Goal: Information Seeking & Learning: Check status

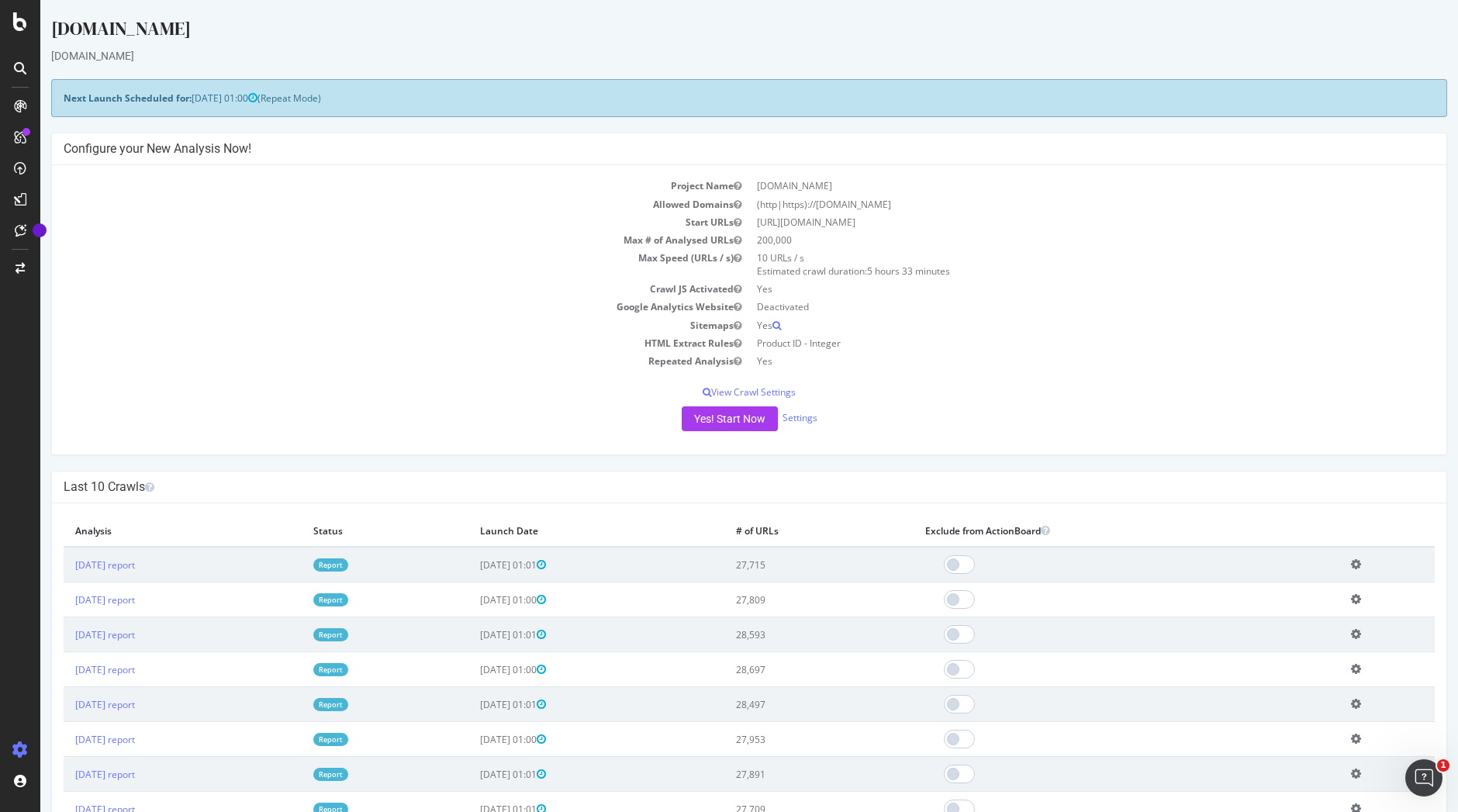
click at [349, 562] on link "Report" at bounding box center [330, 564] width 35 height 13
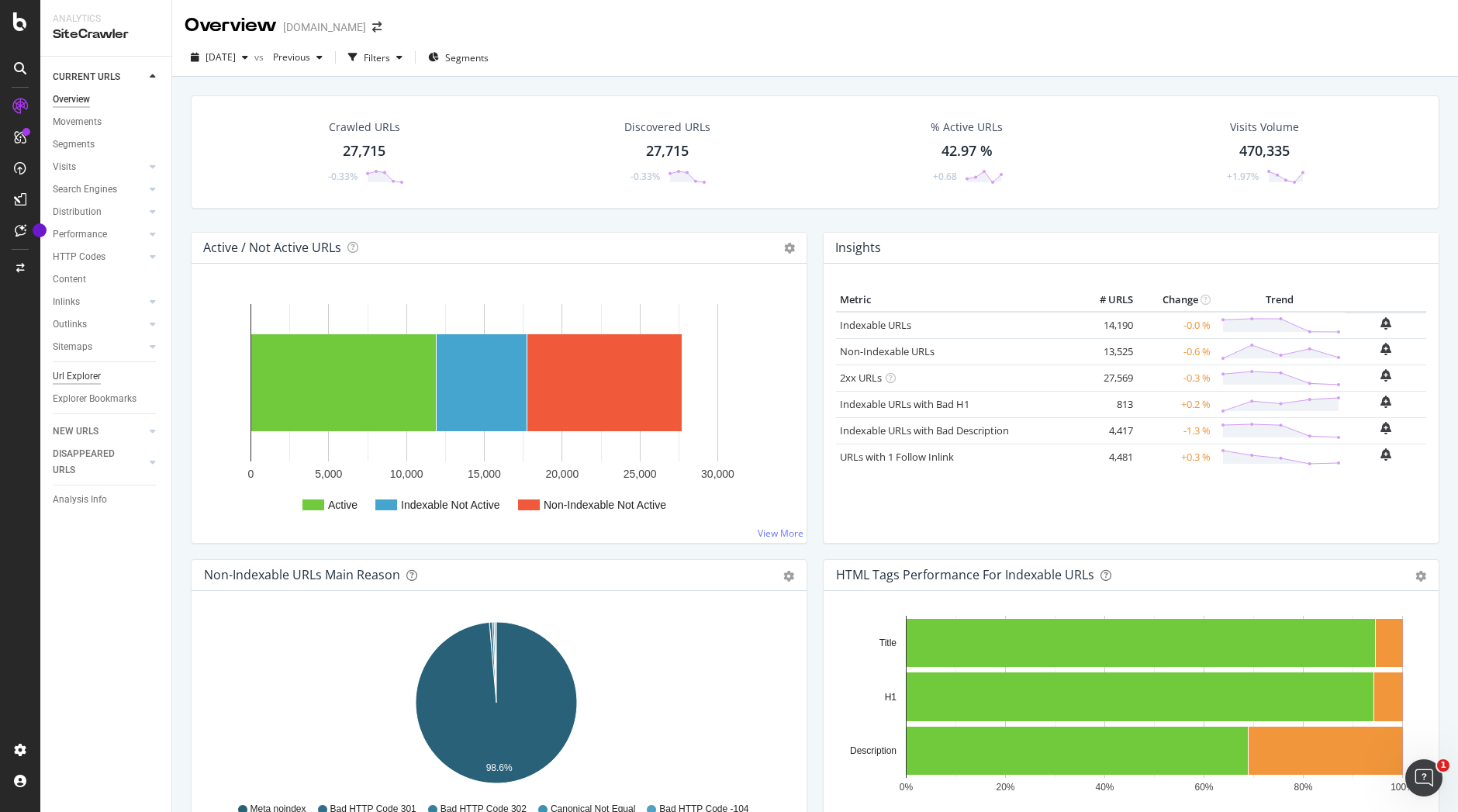
click at [85, 376] on div "Url Explorer" at bounding box center [76, 376] width 48 height 16
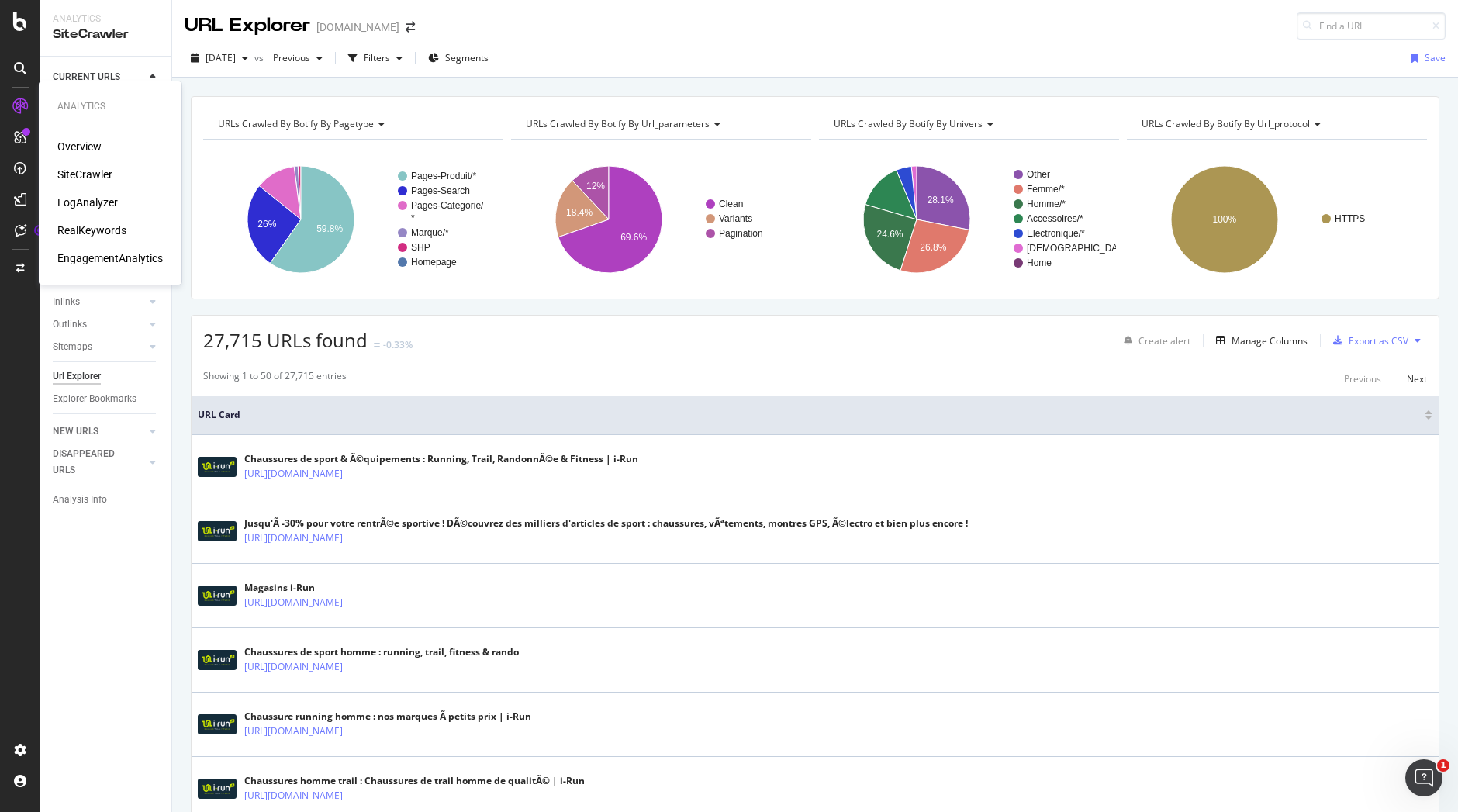
click at [89, 170] on div "SiteCrawler" at bounding box center [84, 175] width 55 height 16
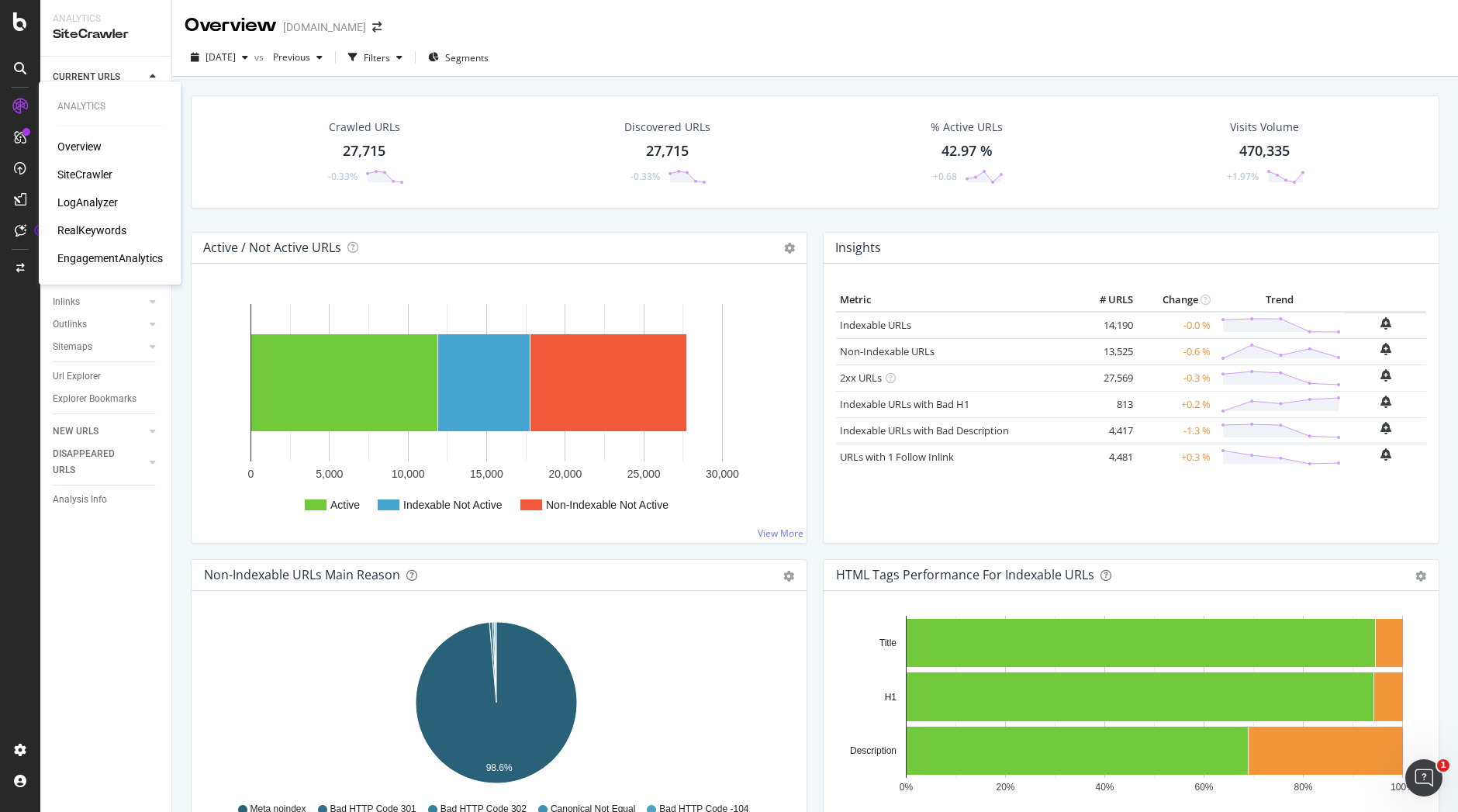
click at [98, 228] on div "RealKeywords" at bounding box center [91, 230] width 69 height 16
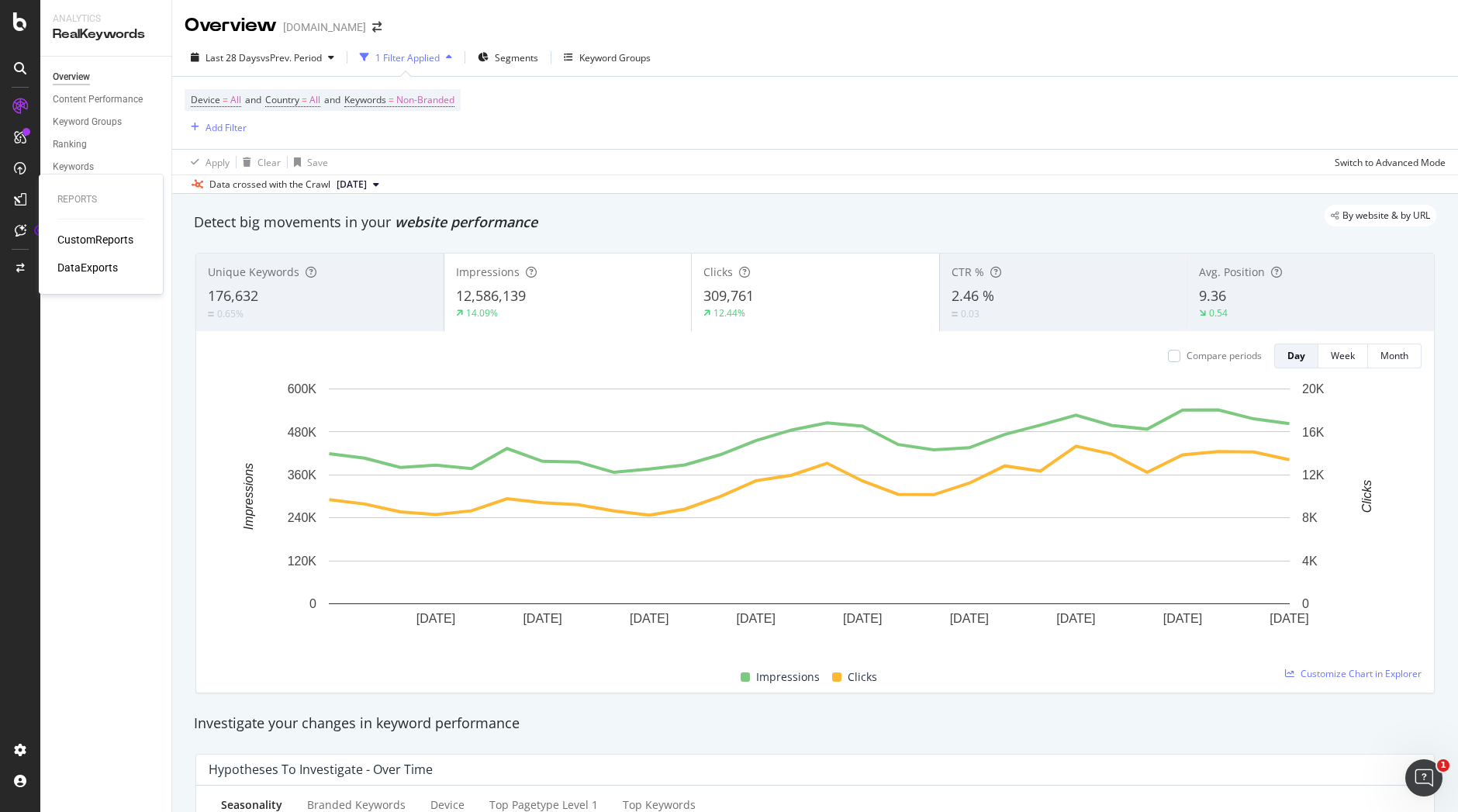
click at [74, 241] on div "CustomReports" at bounding box center [95, 239] width 76 height 16
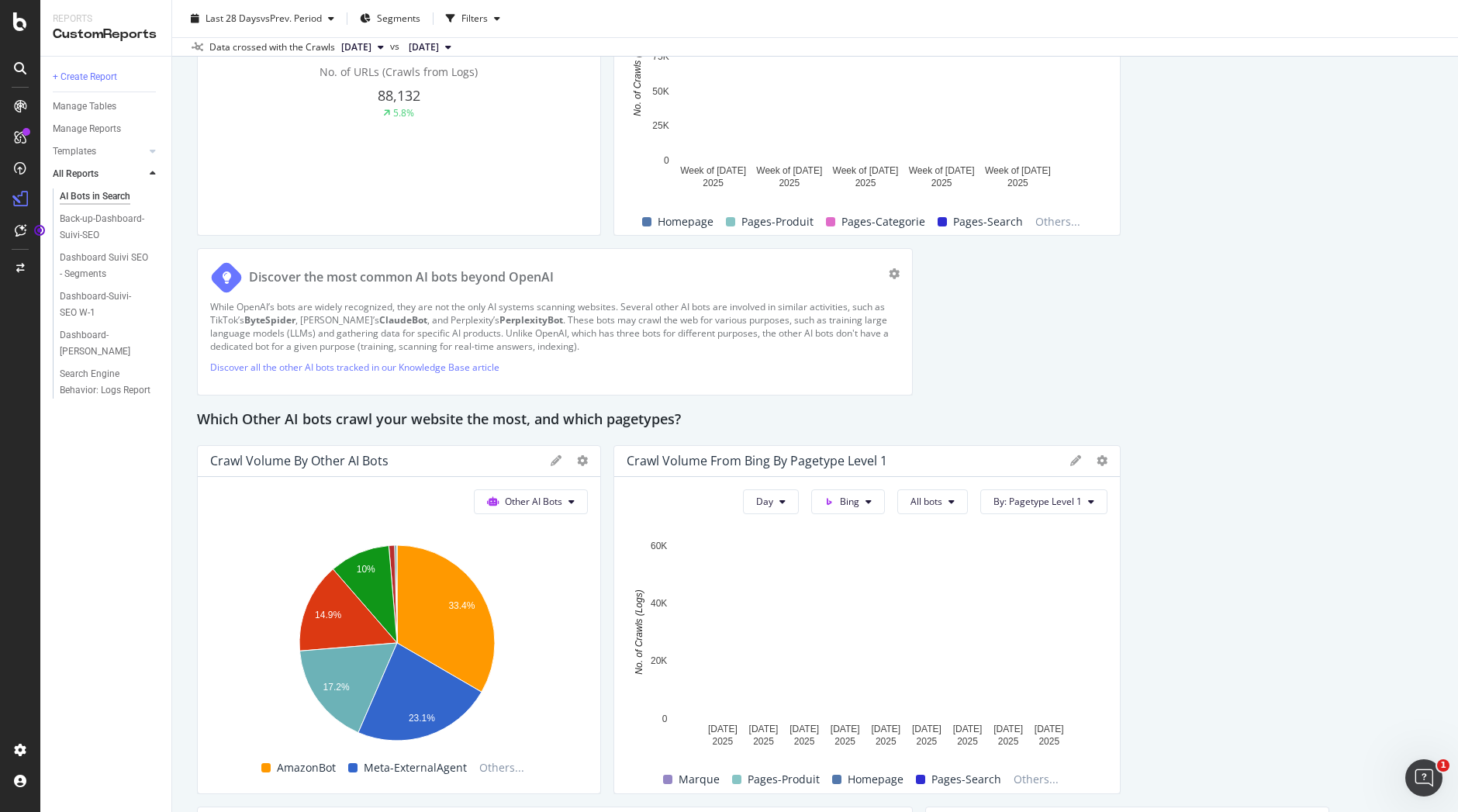
scroll to position [688, 0]
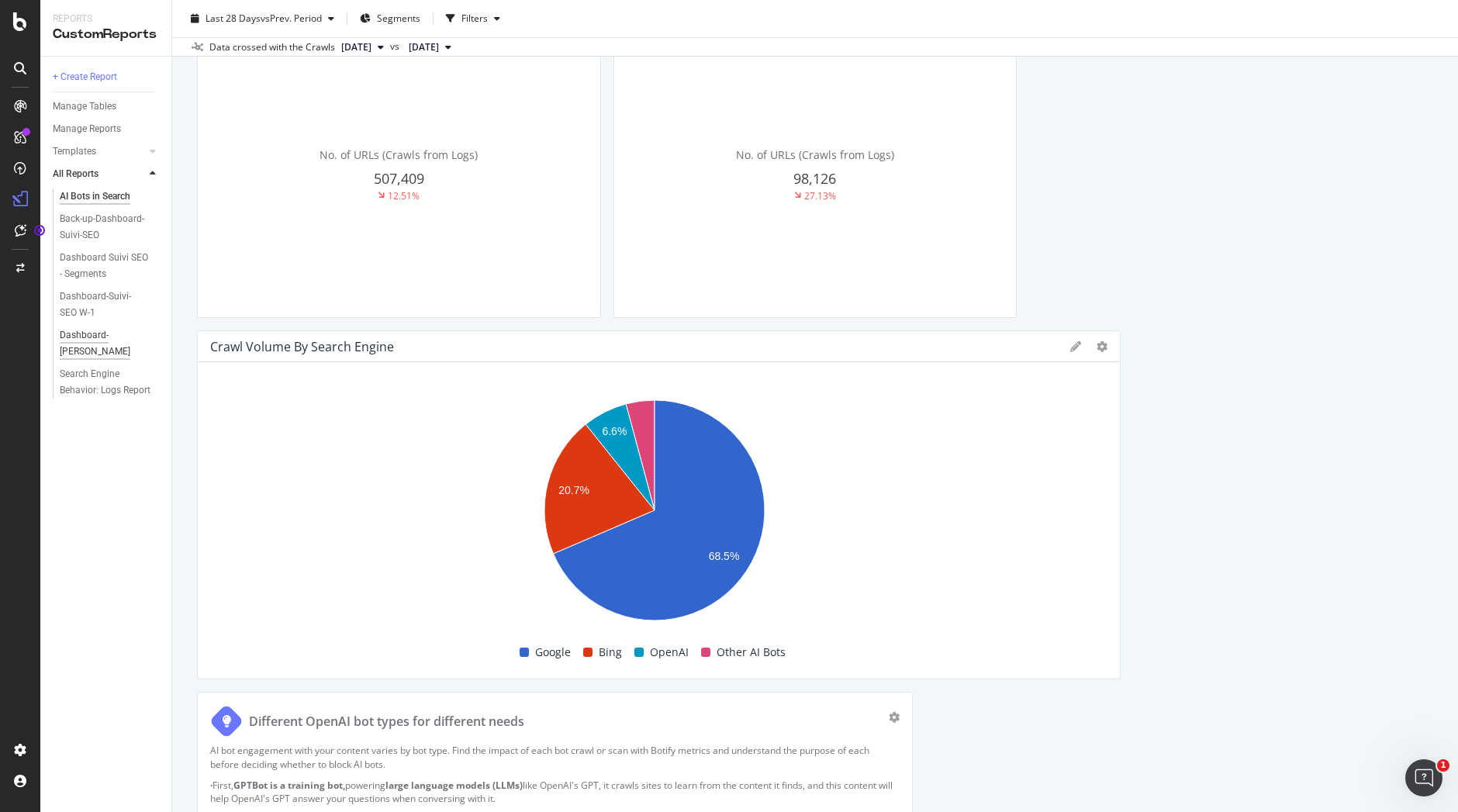
click at [79, 338] on div "Dashboard-Suivi-SEO YoY" at bounding box center [104, 343] width 89 height 33
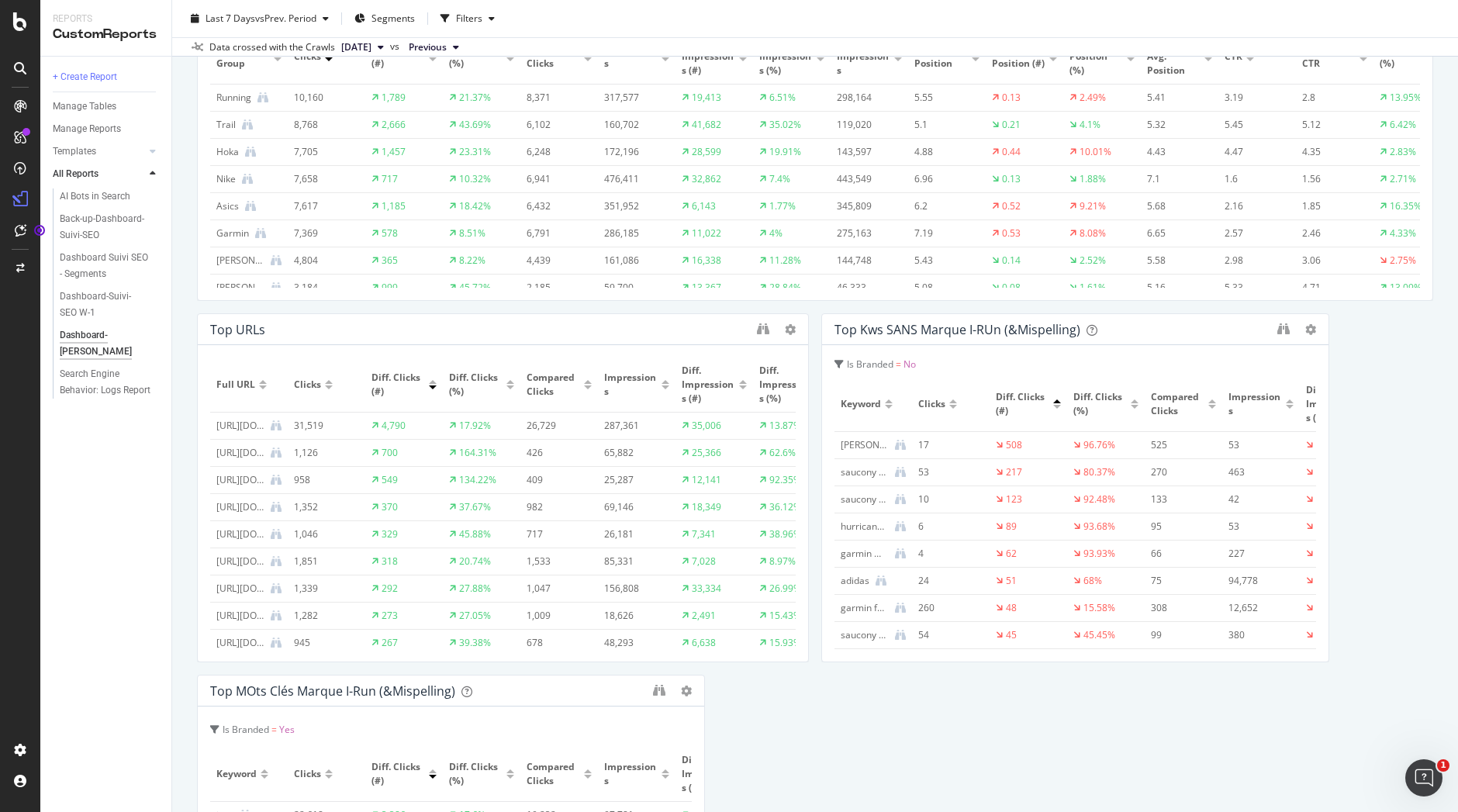
scroll to position [574, 0]
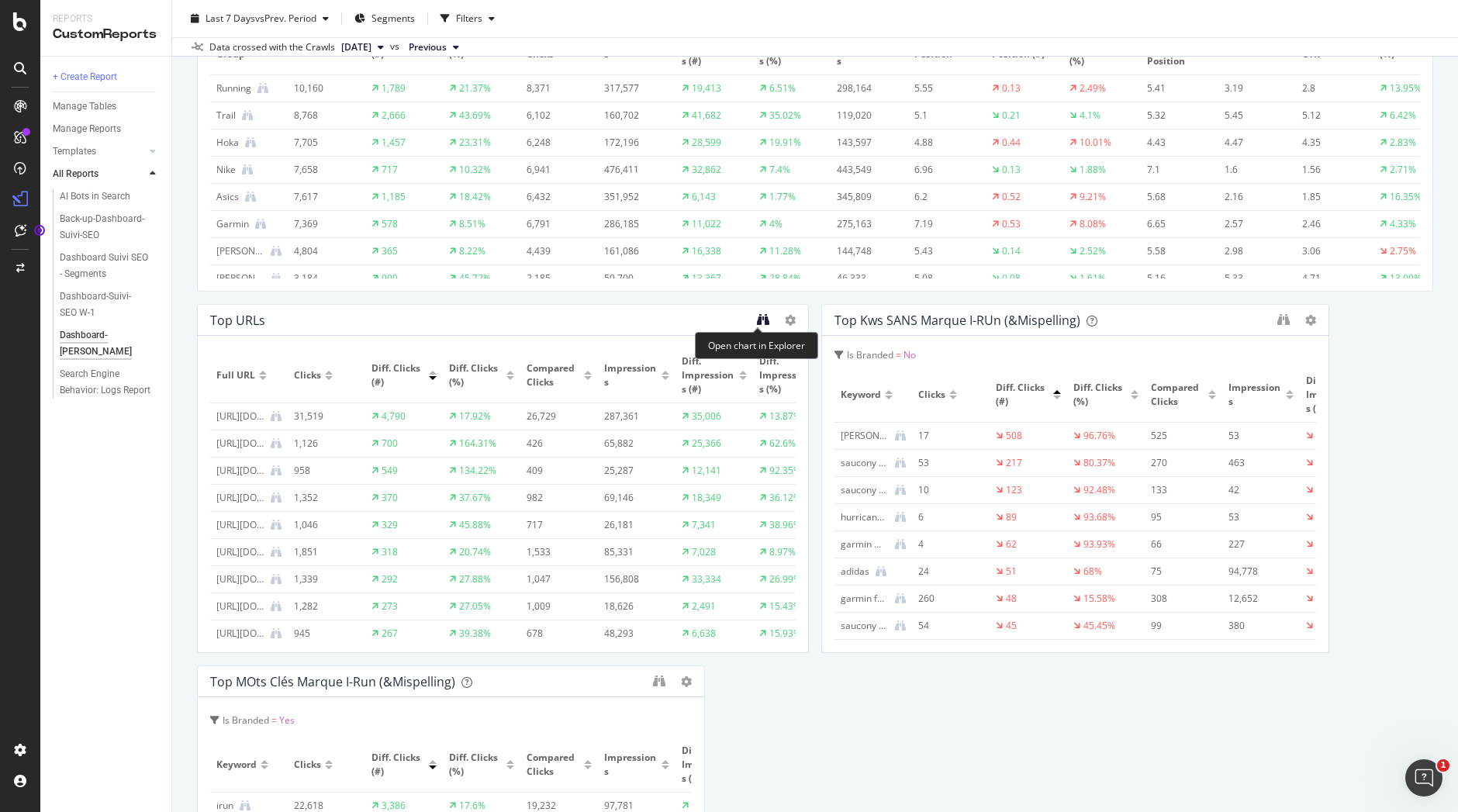
click at [759, 318] on icon "binoculars" at bounding box center [763, 319] width 12 height 12
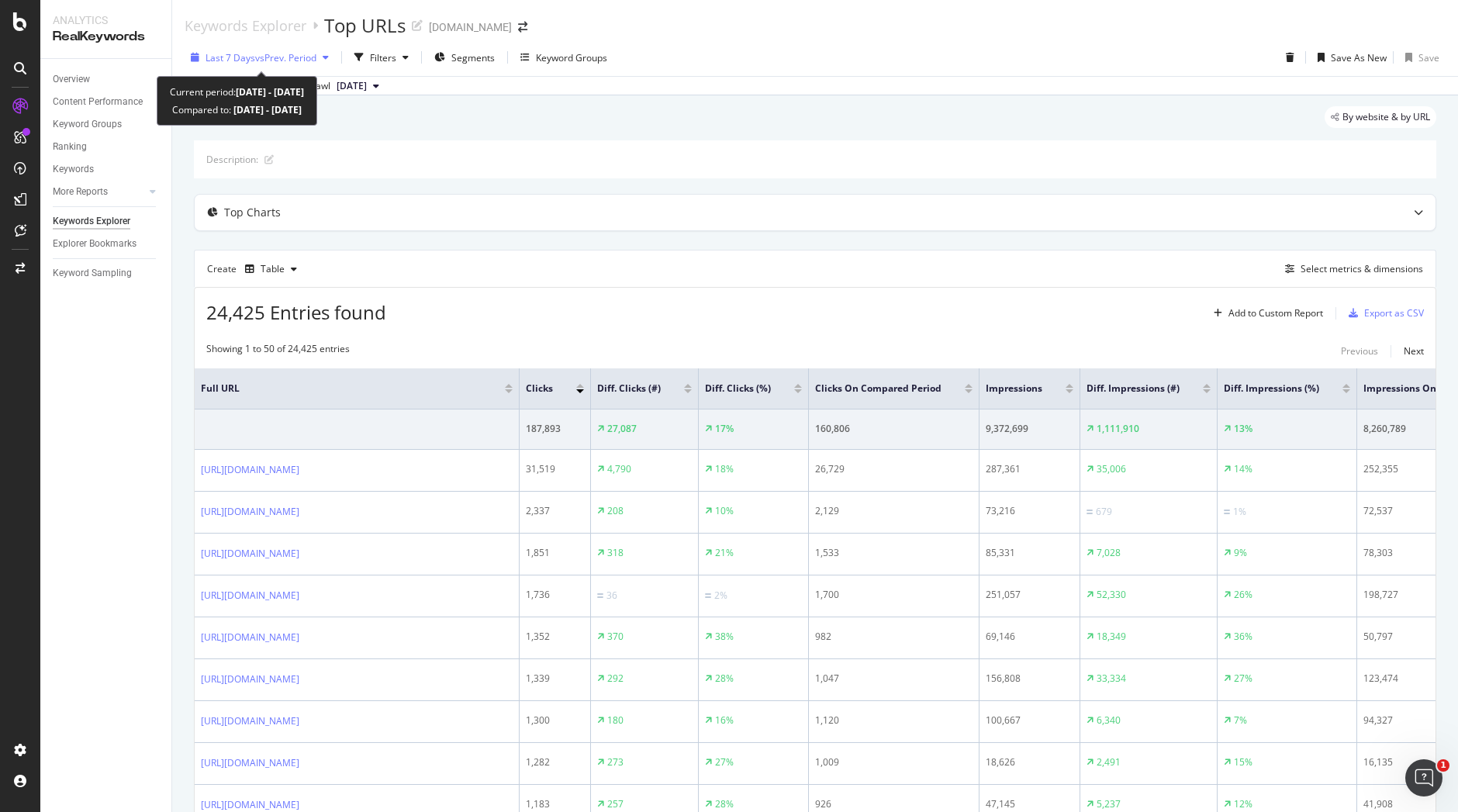
click at [307, 57] on span "vs Prev. Period" at bounding box center [286, 58] width 62 height 13
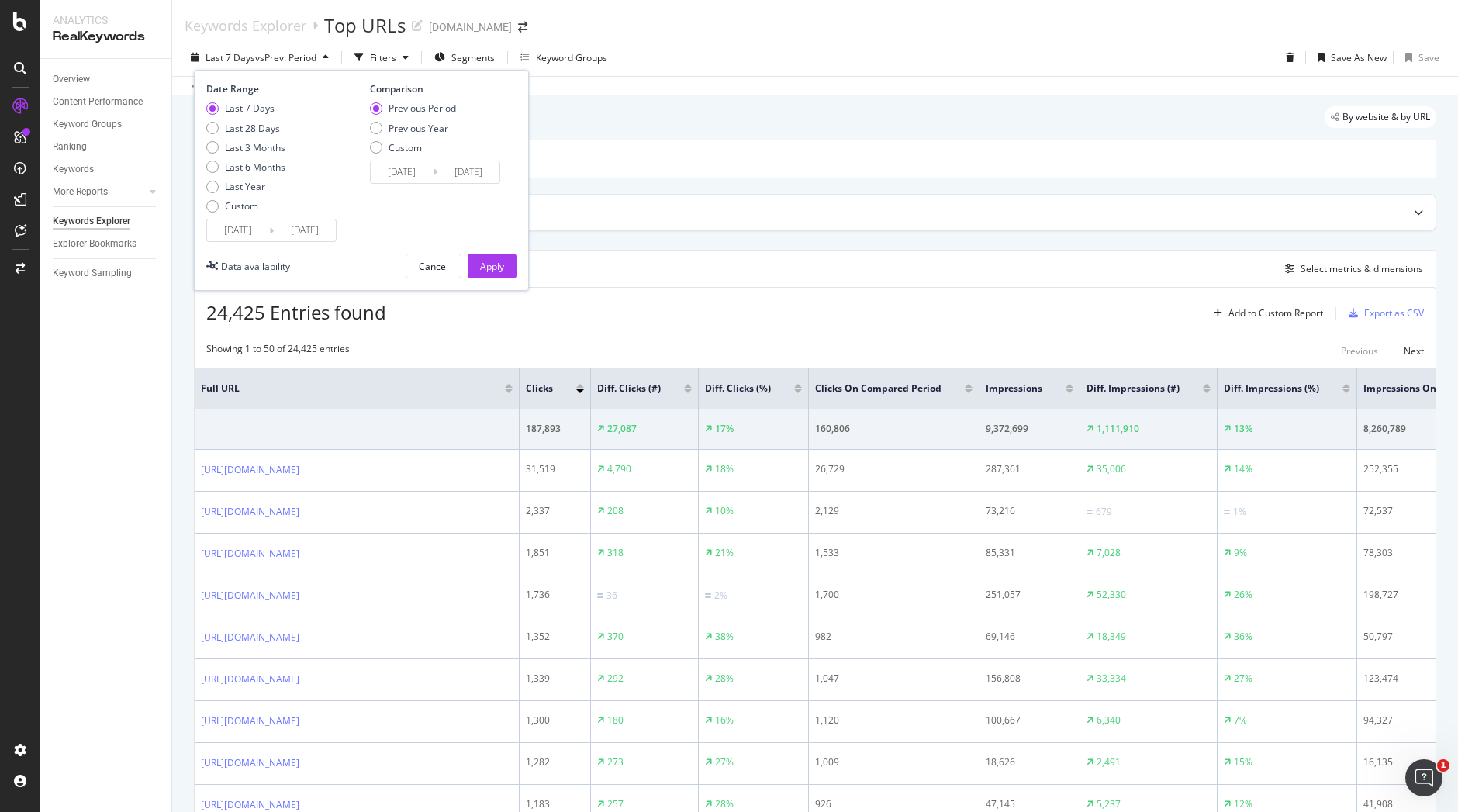
click at [266, 159] on div "Last 7 Days Last 28 Days Last 3 Months Last 6 Months Last Year Custom" at bounding box center [246, 160] width 79 height 117
click at [271, 168] on div "Last 6 Months" at bounding box center [254, 167] width 61 height 13
type input "[DATE]"
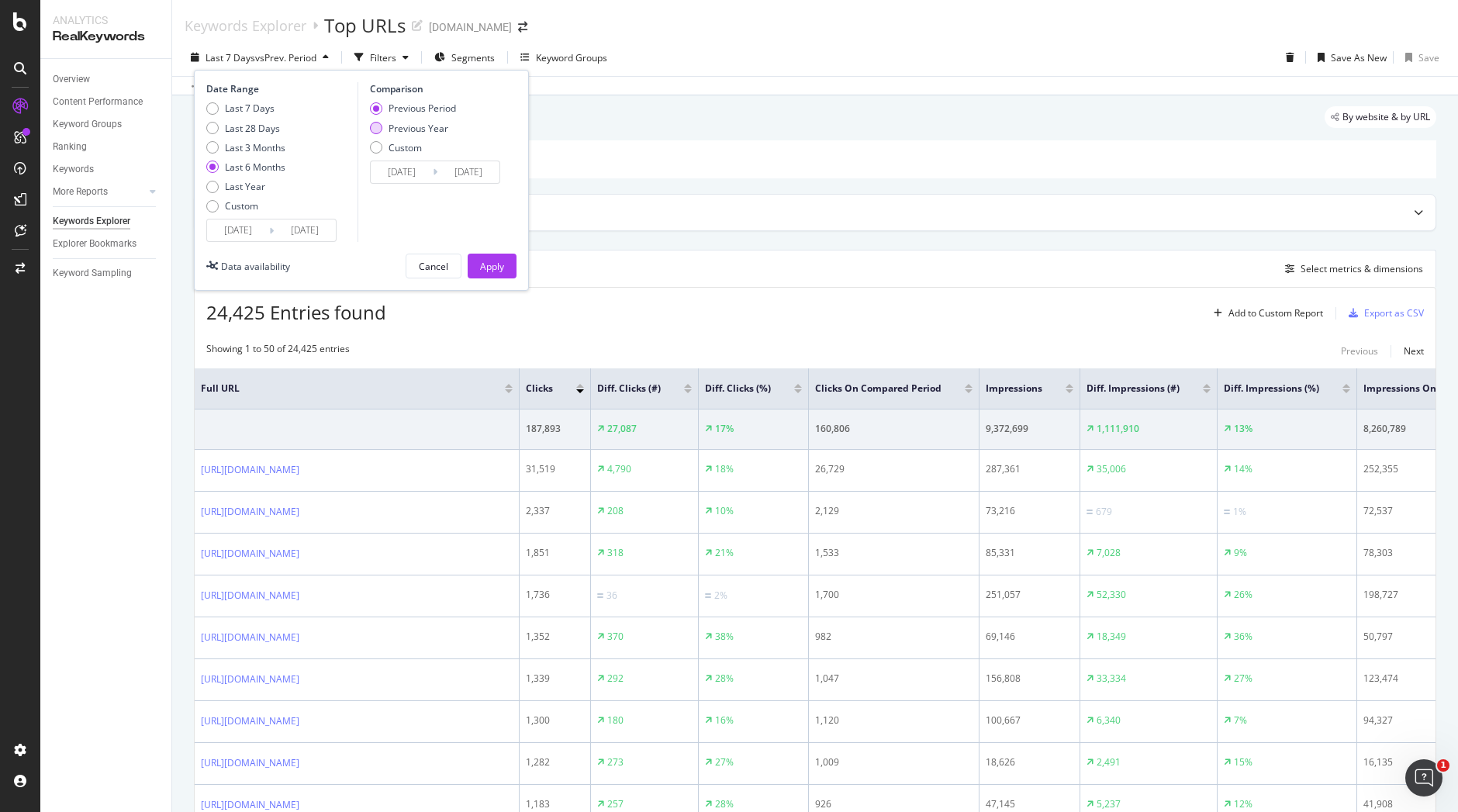
click at [430, 129] on div "Previous Year" at bounding box center [418, 128] width 60 height 13
type input "[DATE]"
click at [495, 266] on div "Apply" at bounding box center [492, 266] width 24 height 13
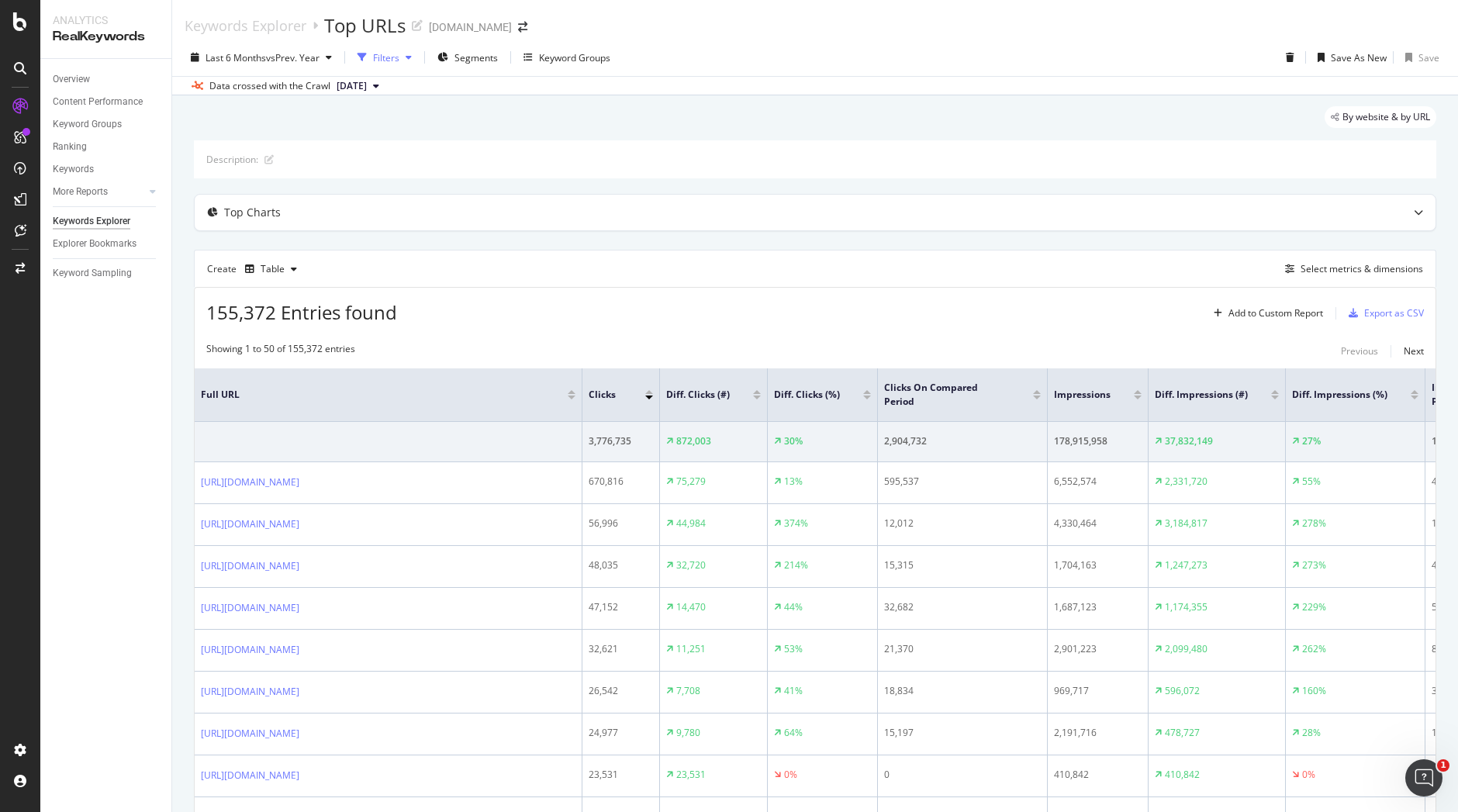
click at [409, 55] on icon "button" at bounding box center [408, 57] width 6 height 9
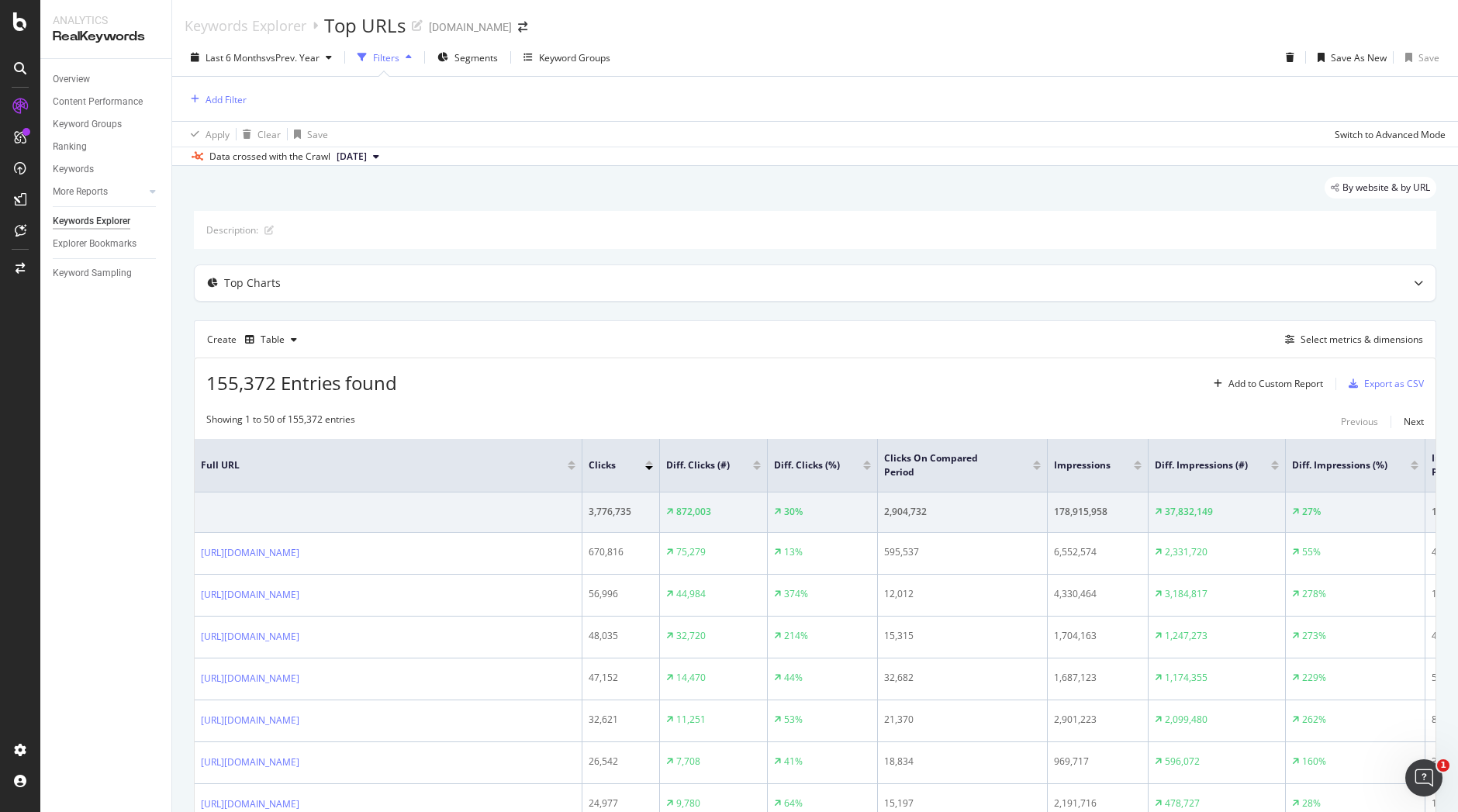
click at [409, 55] on icon "button" at bounding box center [408, 57] width 6 height 9
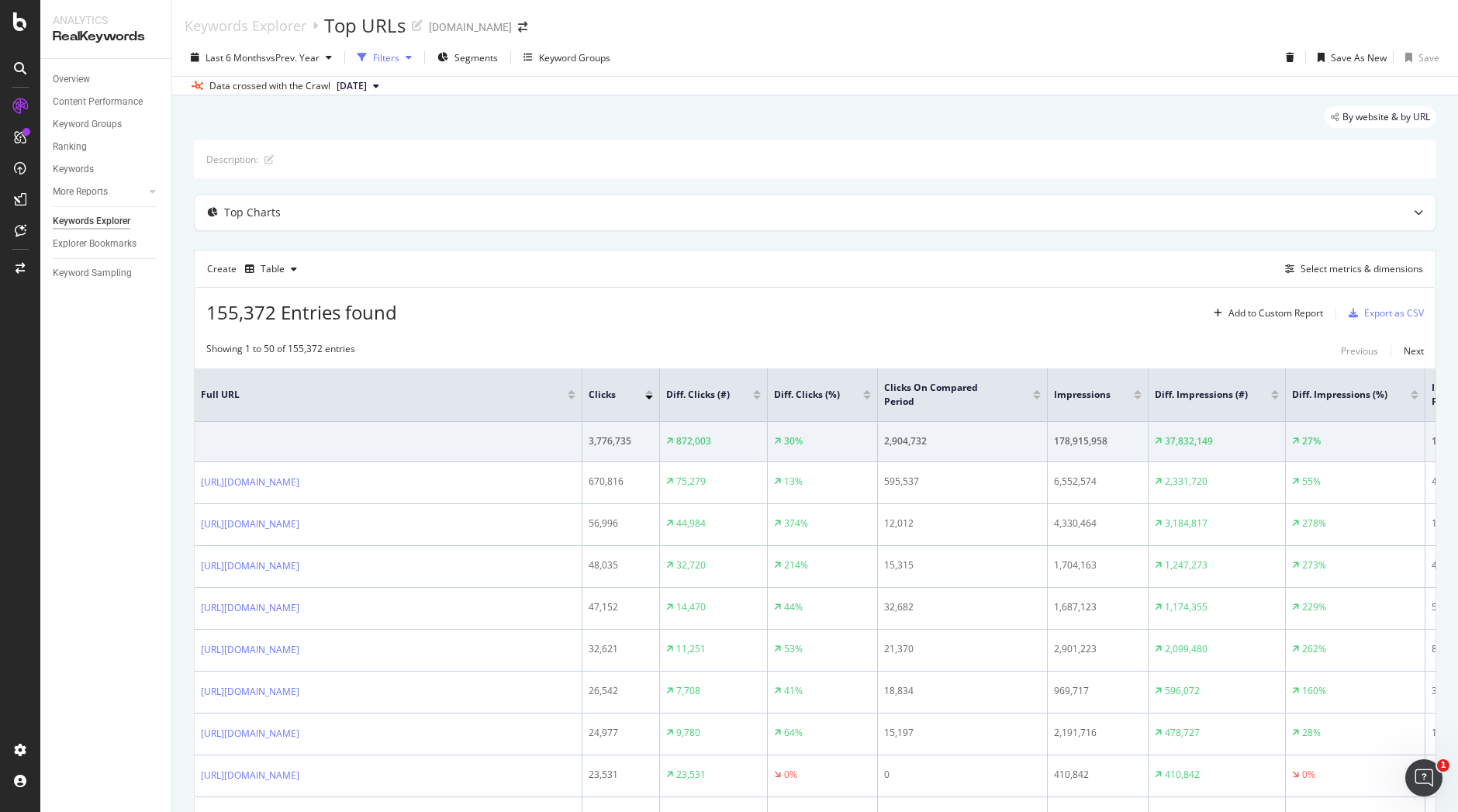
click at [409, 55] on icon "button" at bounding box center [408, 57] width 6 height 9
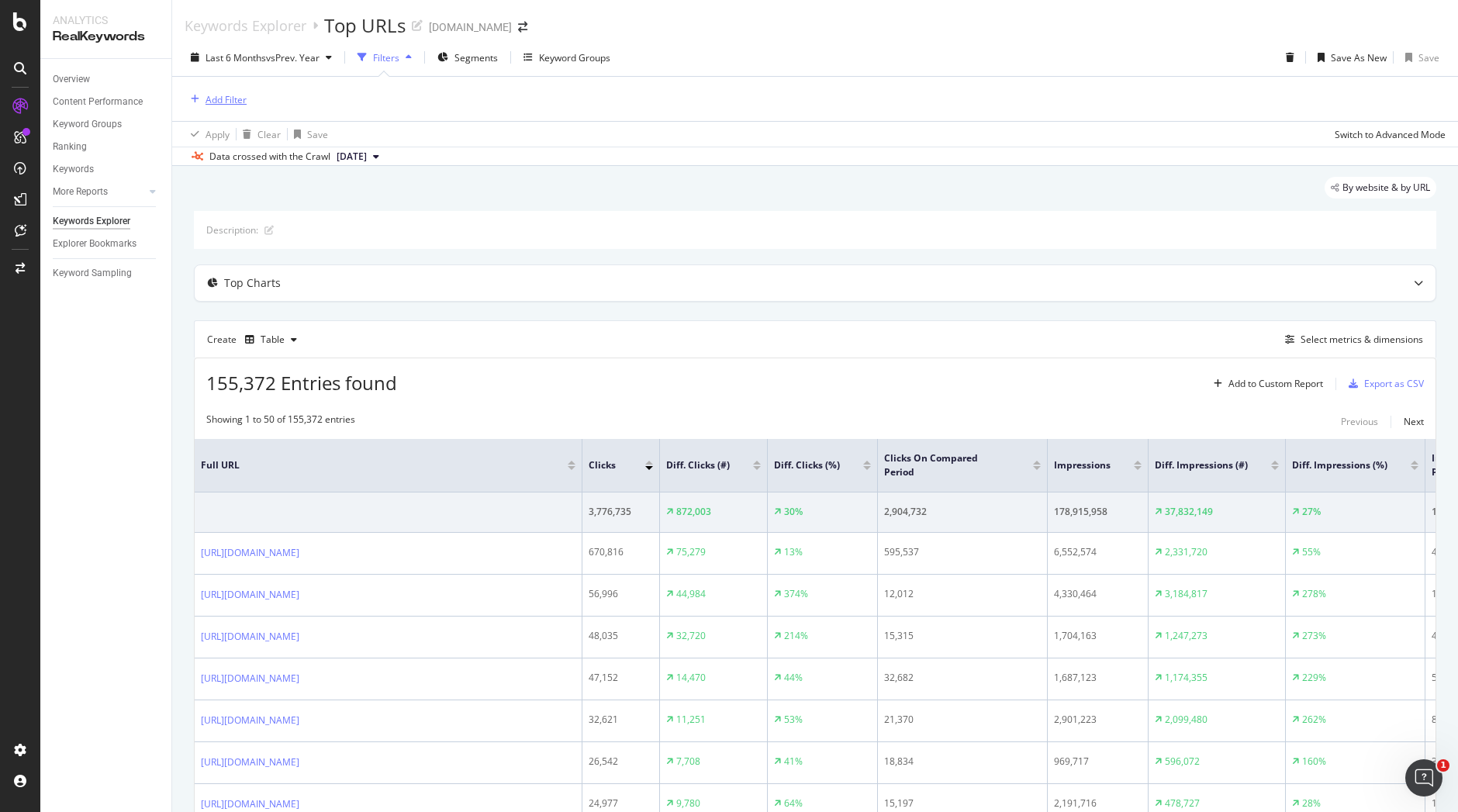
click at [221, 98] on div "Add Filter" at bounding box center [225, 99] width 41 height 13
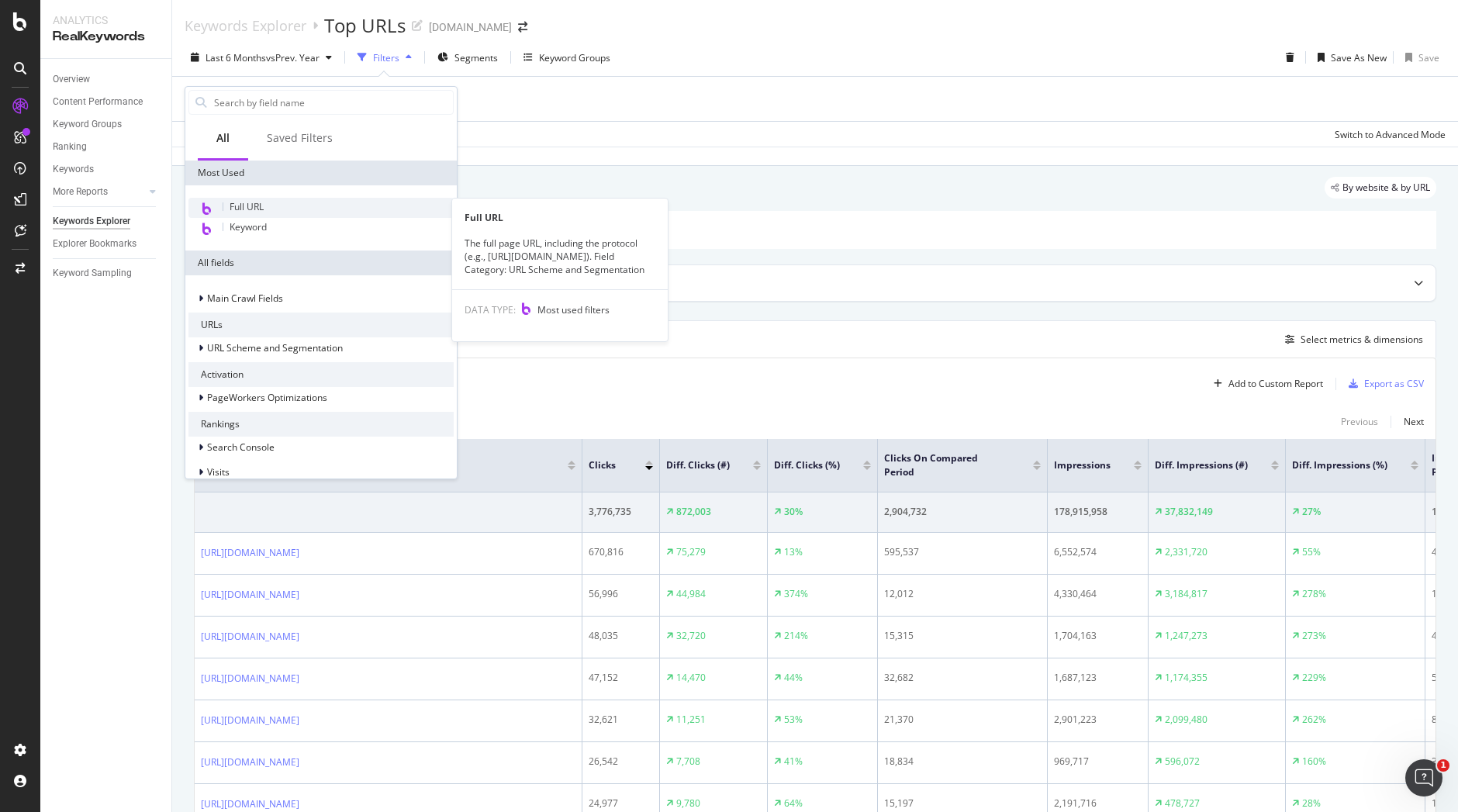
click at [248, 207] on span "Full URL" at bounding box center [246, 205] width 34 height 13
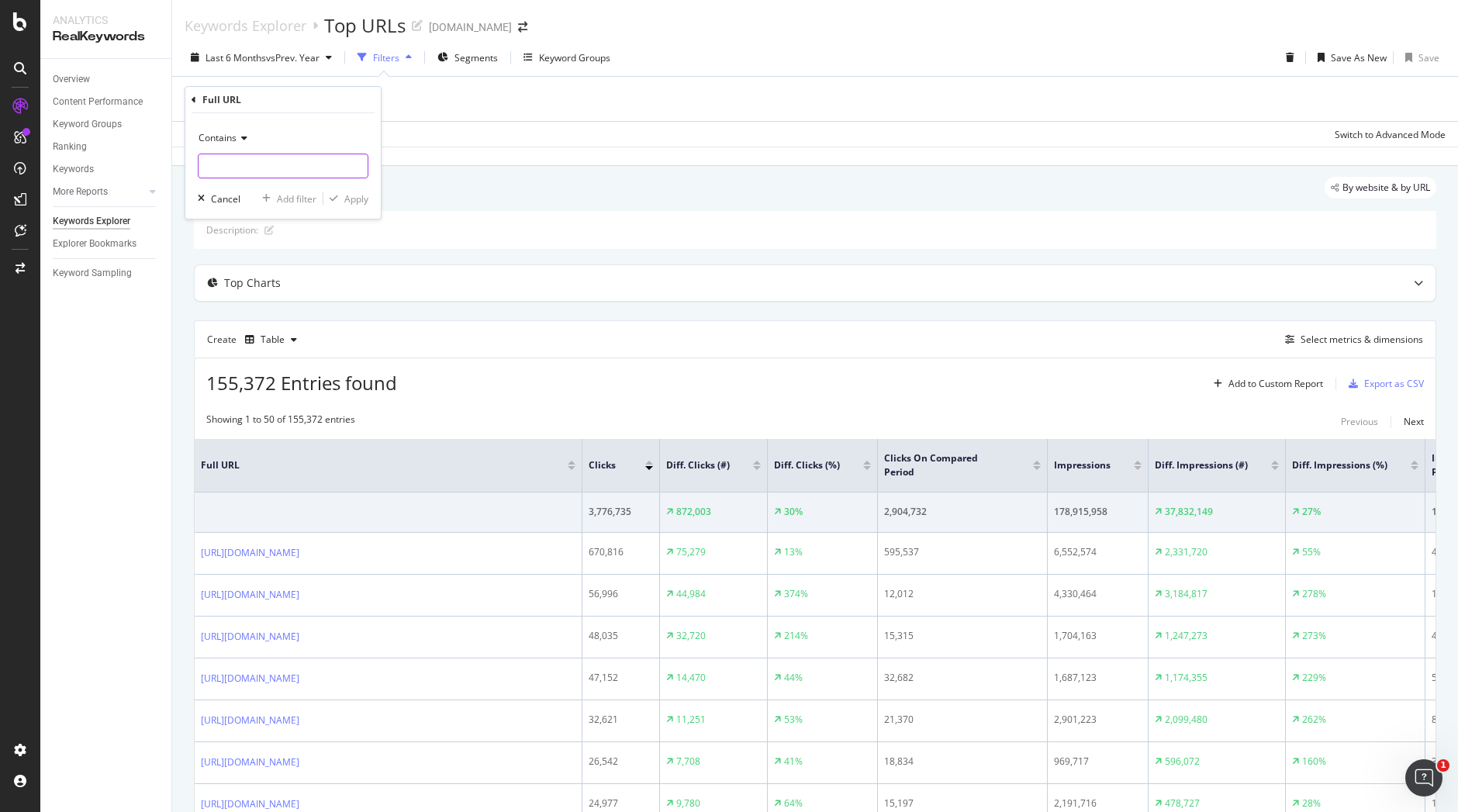
click at [274, 159] on input "text" at bounding box center [283, 166] width 169 height 25
paste input "[URL][DOMAIN_NAME]"
type input "[URL][DOMAIN_NAME]"
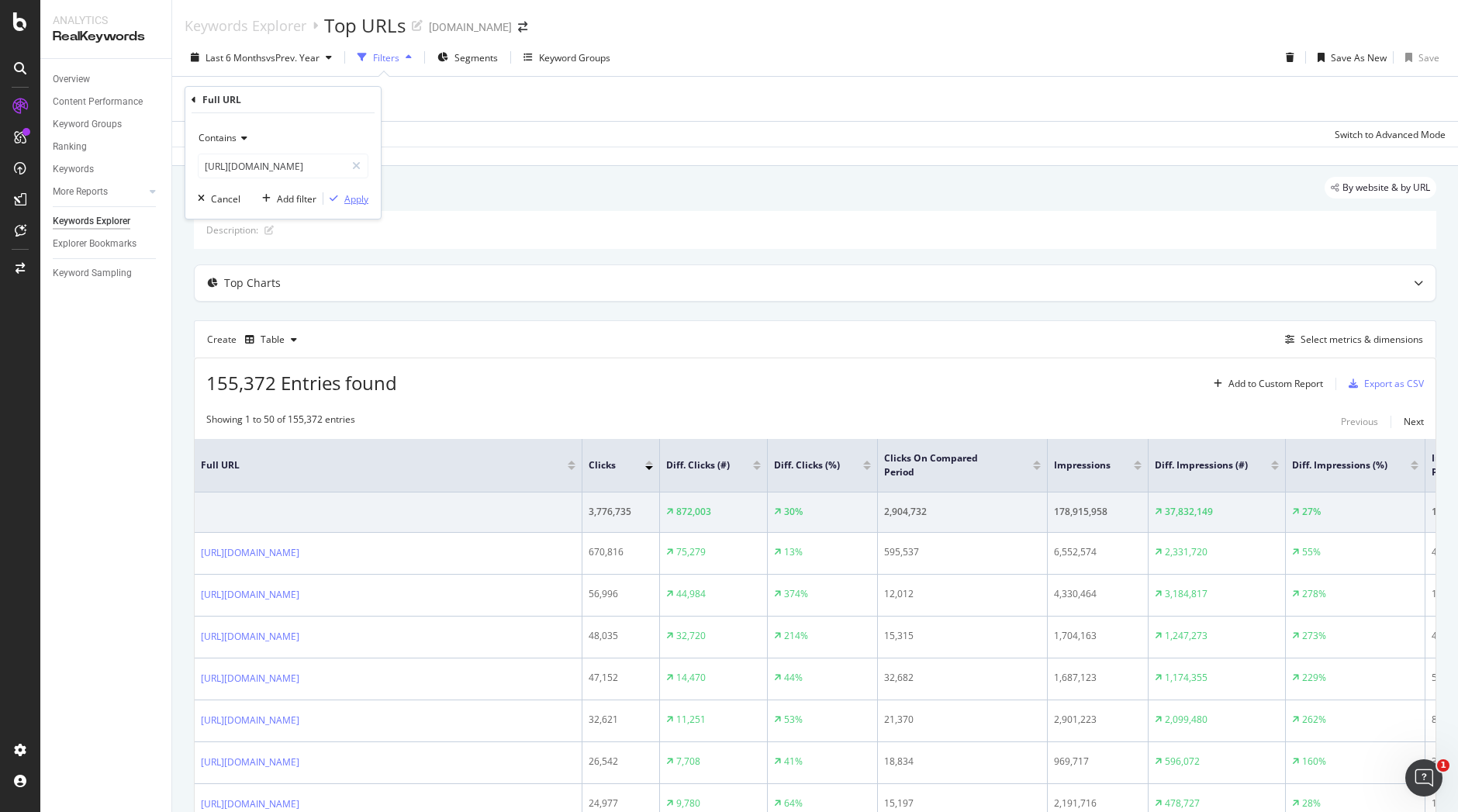
click at [359, 196] on div "Apply" at bounding box center [357, 199] width 24 height 13
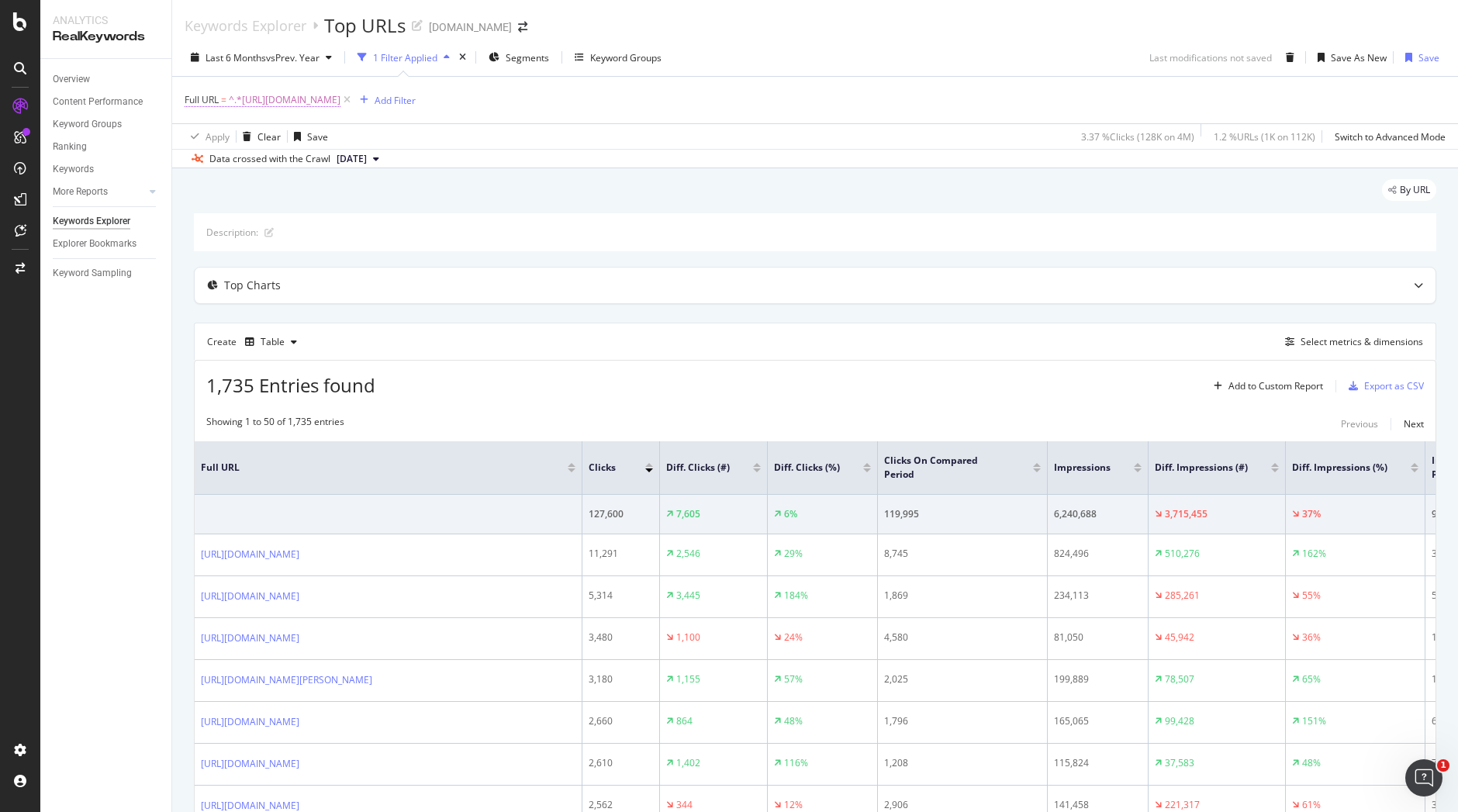
click at [341, 102] on span "^.*[URL][DOMAIN_NAME]" at bounding box center [284, 100] width 111 height 22
click at [241, 135] on icon at bounding box center [241, 136] width 11 height 9
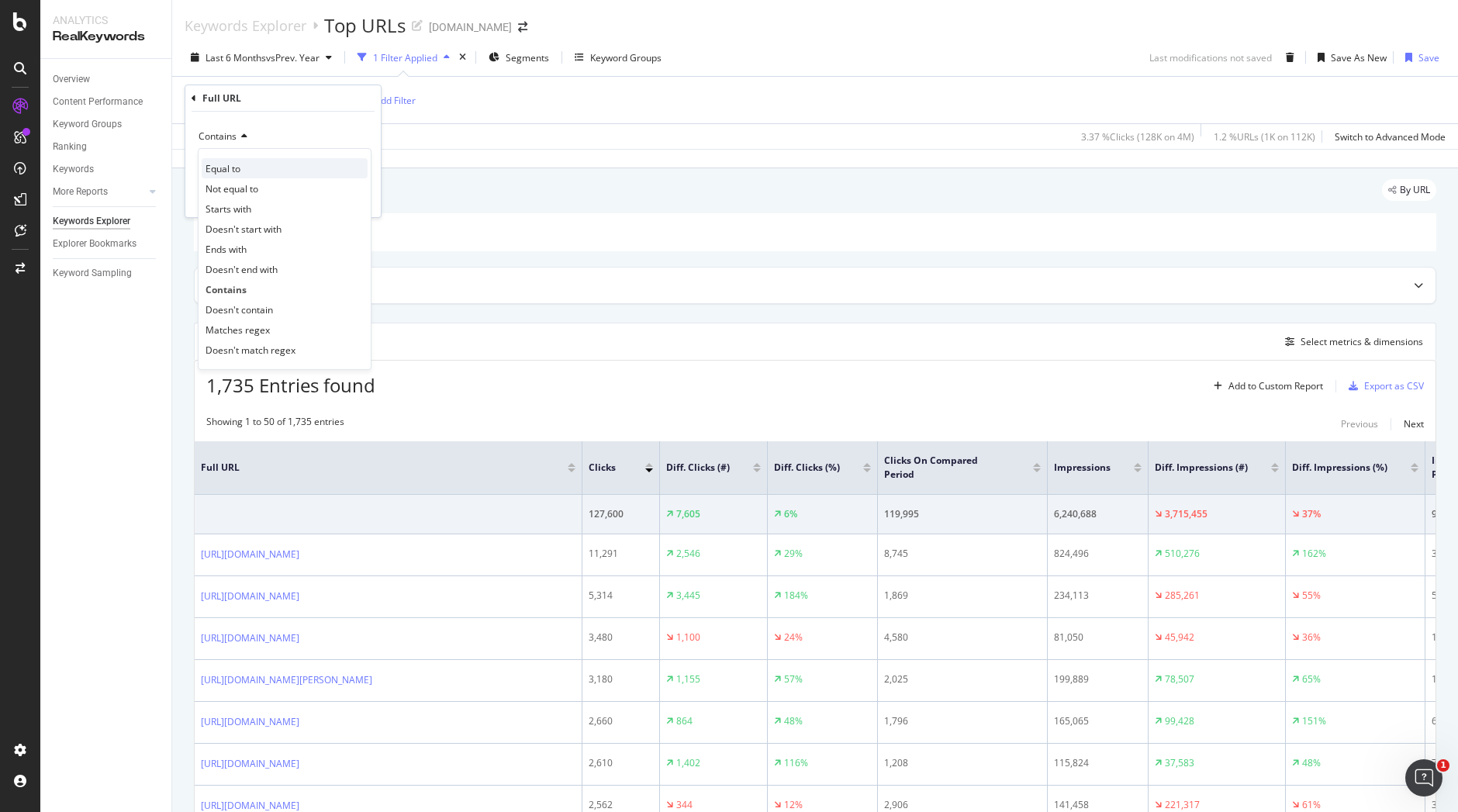
click at [241, 175] on div "Equal to" at bounding box center [284, 168] width 166 height 20
click at [270, 170] on input "text" at bounding box center [283, 164] width 169 height 25
paste input "[URL][DOMAIN_NAME]"
type input "[URL][DOMAIN_NAME]"
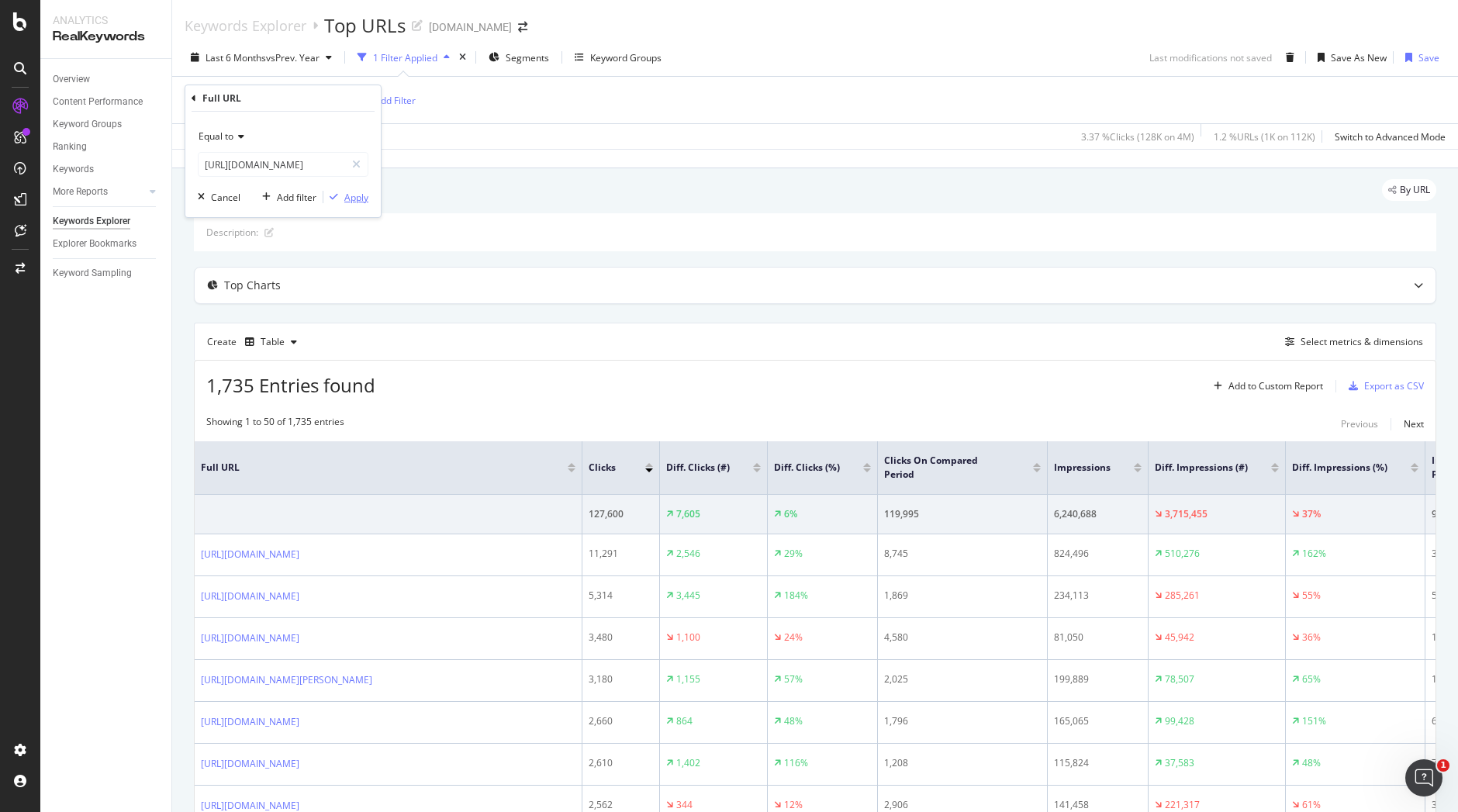
scroll to position [0, 0]
click at [360, 194] on div "Apply" at bounding box center [357, 197] width 24 height 13
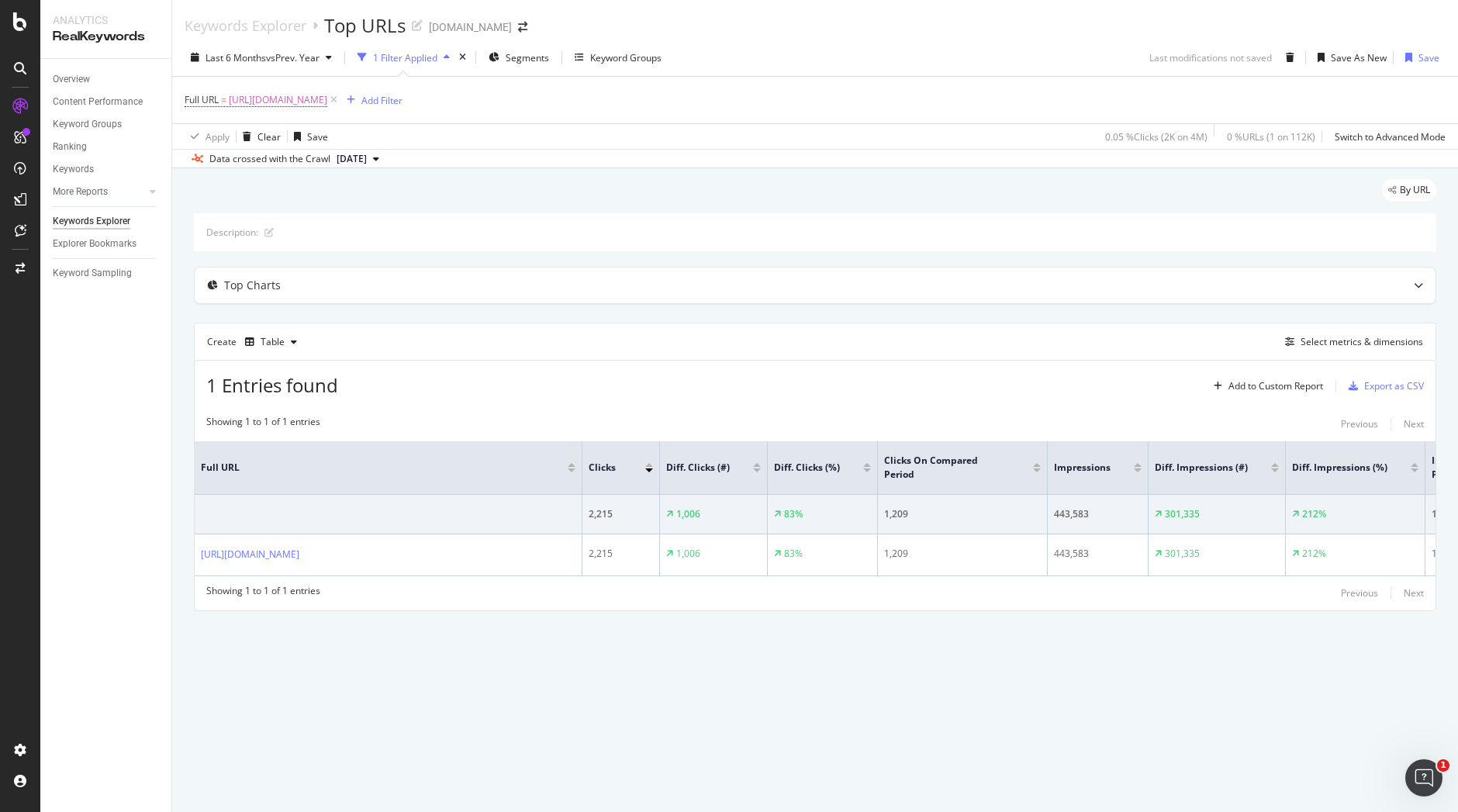
click at [414, 60] on div "1 Filter Applied" at bounding box center [405, 58] width 65 height 13
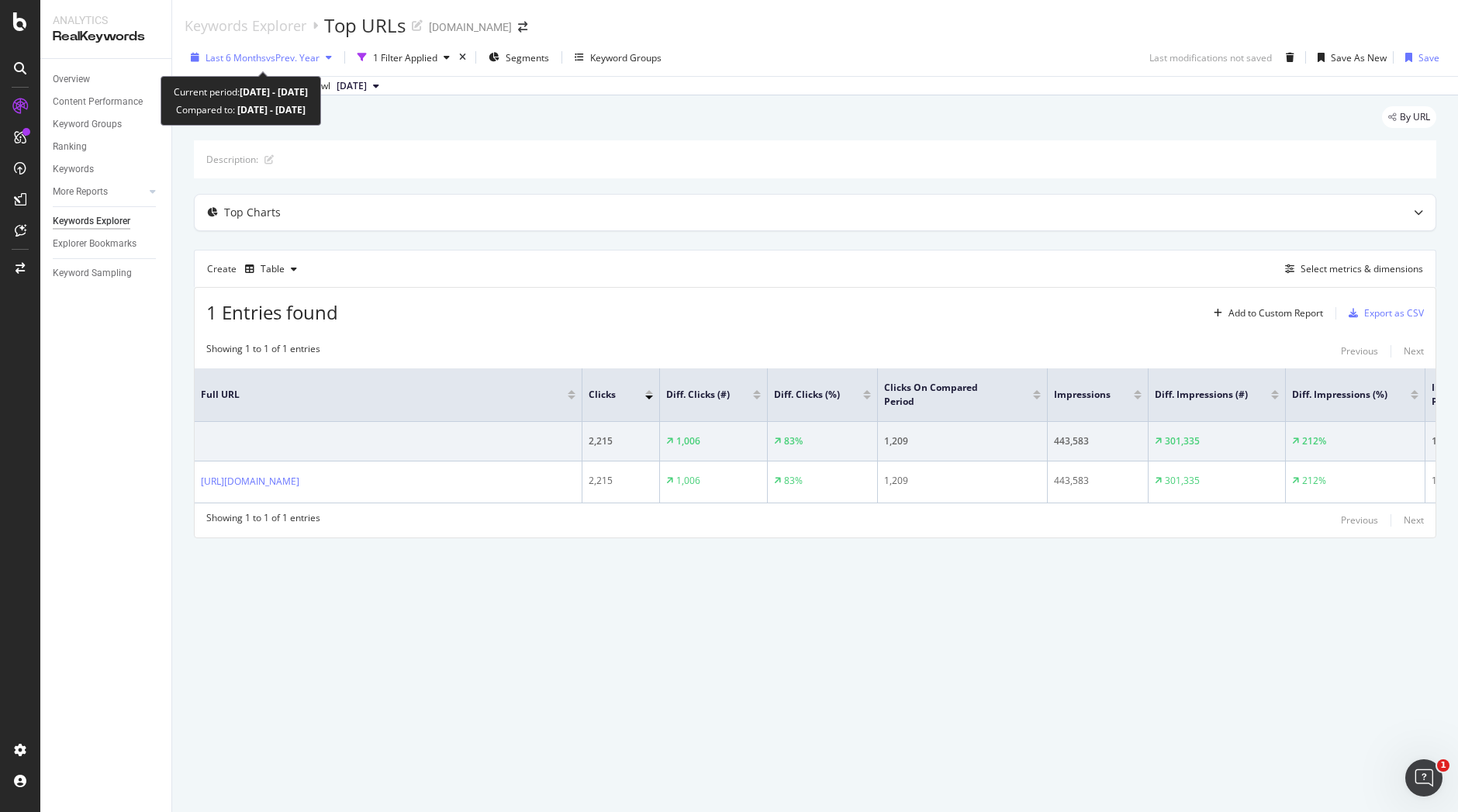
click at [308, 63] on span "vs Prev. Year" at bounding box center [293, 58] width 54 height 13
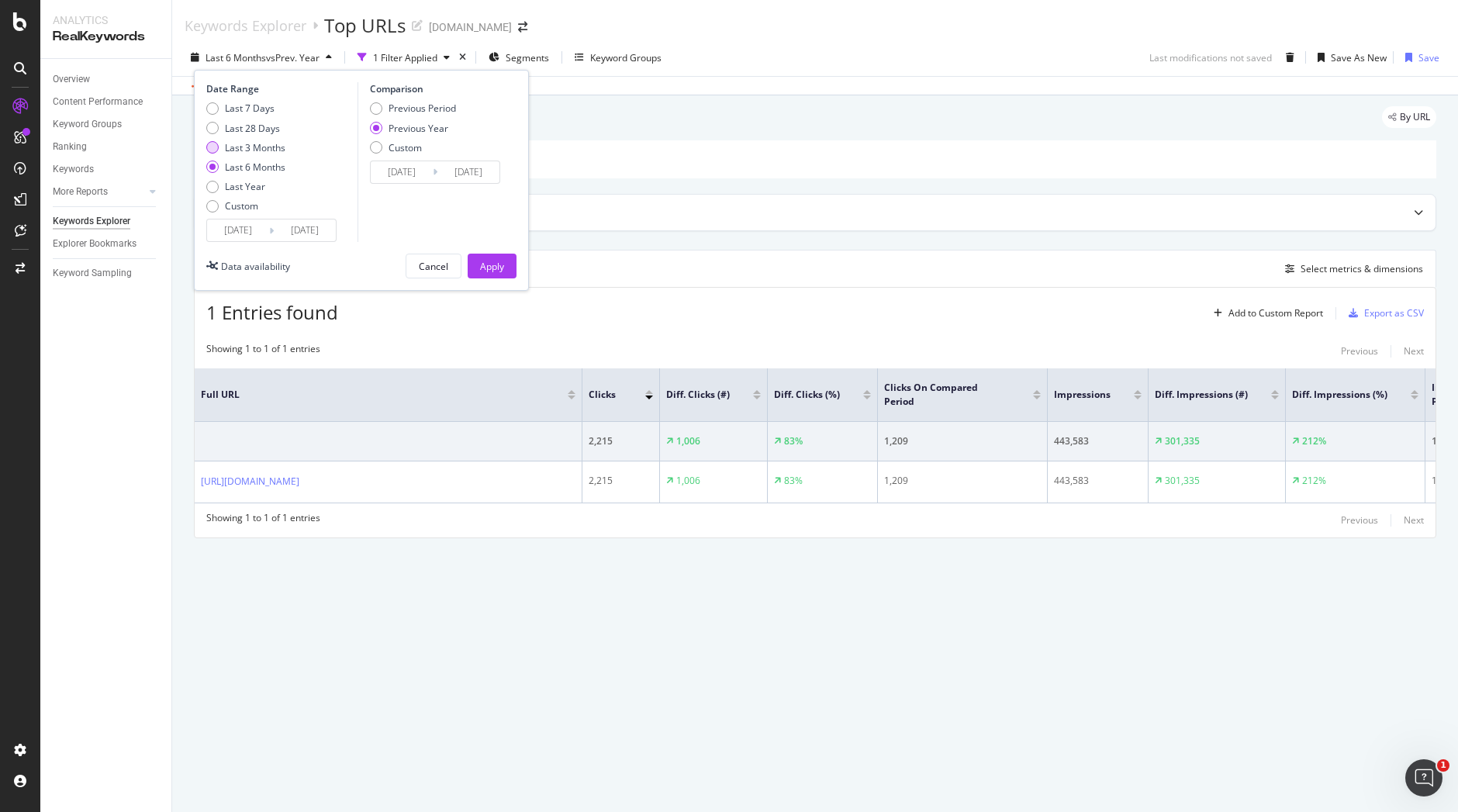
click at [257, 141] on div "Last 3 Months" at bounding box center [254, 147] width 61 height 13
type input "[DATE]"
click at [508, 263] on button "Apply" at bounding box center [492, 265] width 49 height 25
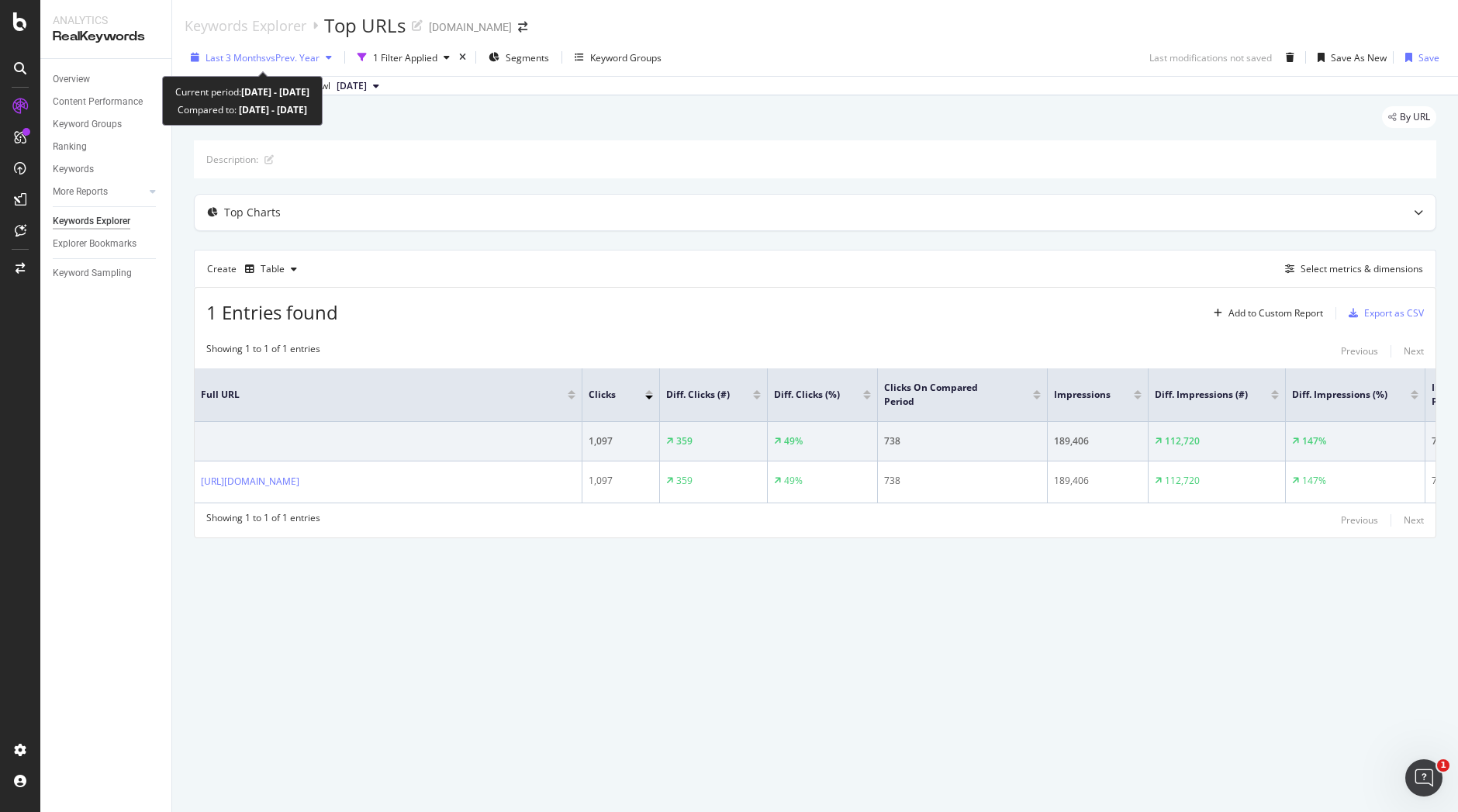
click at [328, 61] on div "button" at bounding box center [329, 57] width 19 height 9
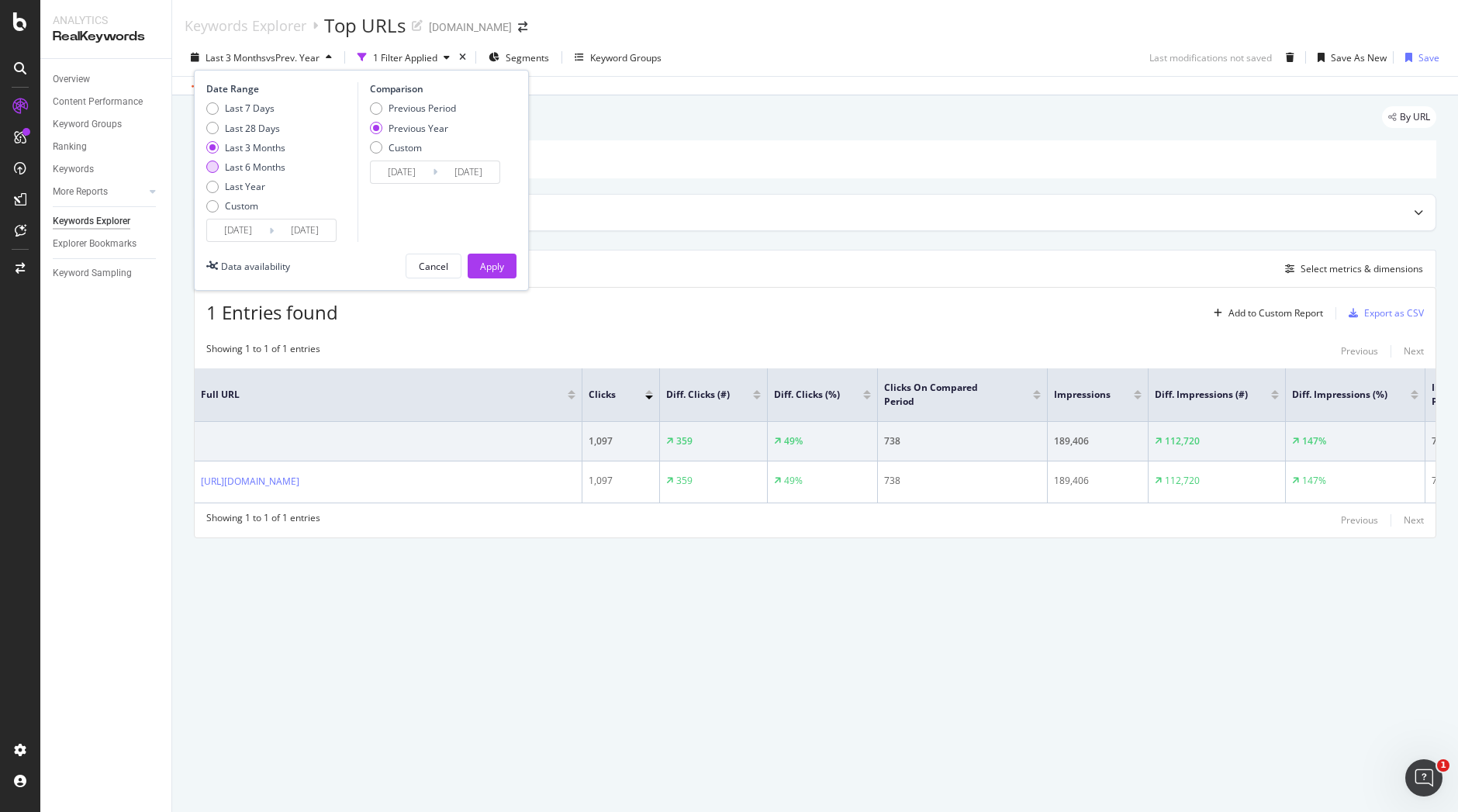
click at [258, 168] on div "Last 6 Months" at bounding box center [254, 167] width 61 height 13
type input "[DATE]"
click at [500, 263] on div "Apply" at bounding box center [492, 266] width 24 height 13
